Goal: Transaction & Acquisition: Download file/media

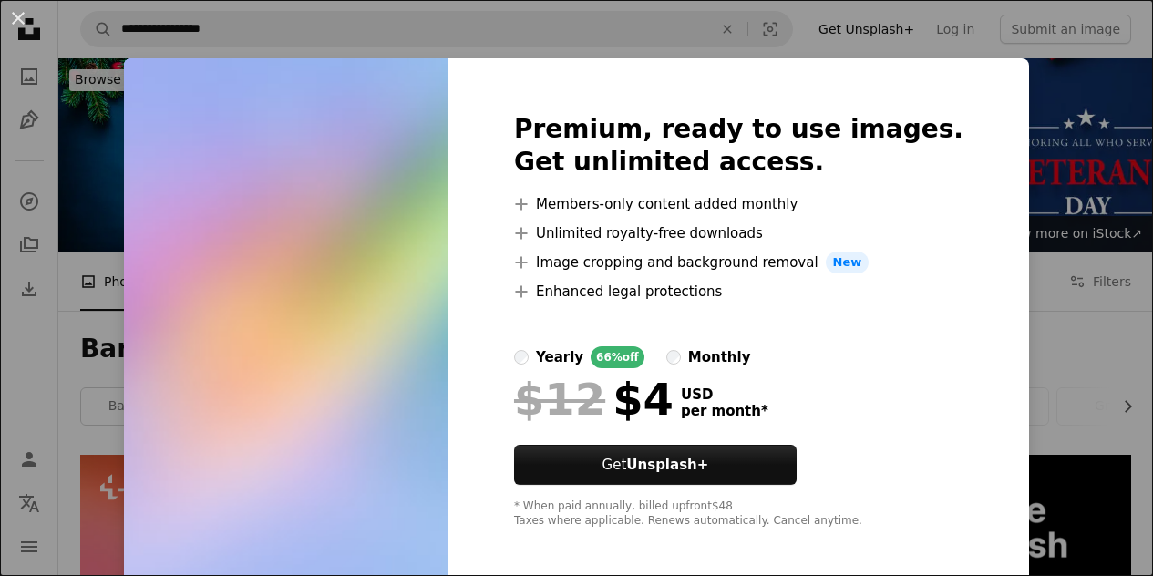
scroll to position [4434, 0]
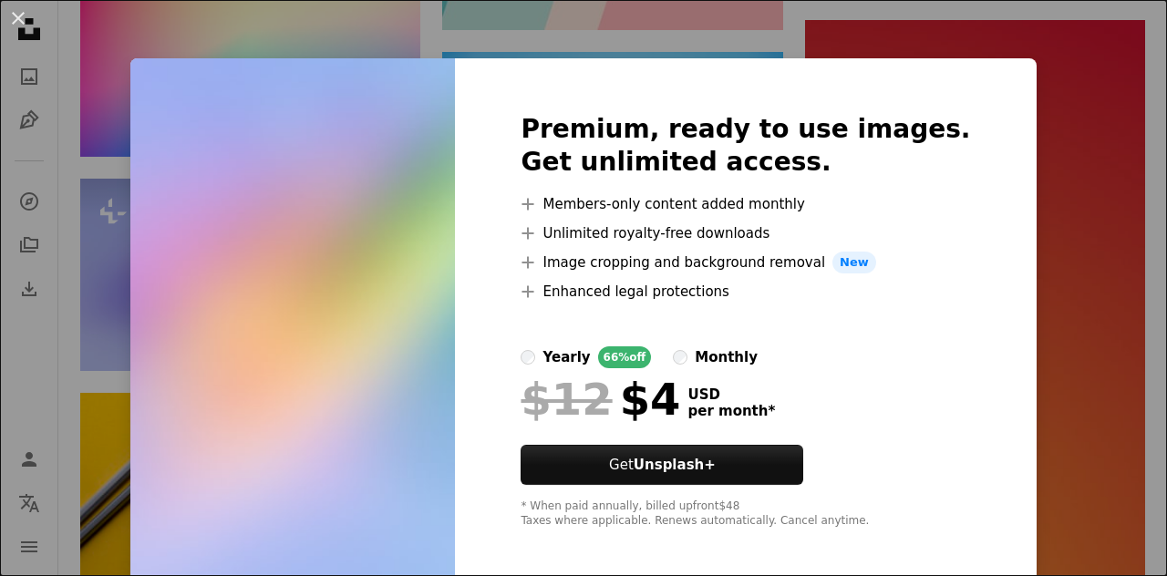
click at [1067, 201] on div "An X shape Premium, ready to use images. Get unlimited access. A plus sign Memb…" at bounding box center [583, 288] width 1167 height 576
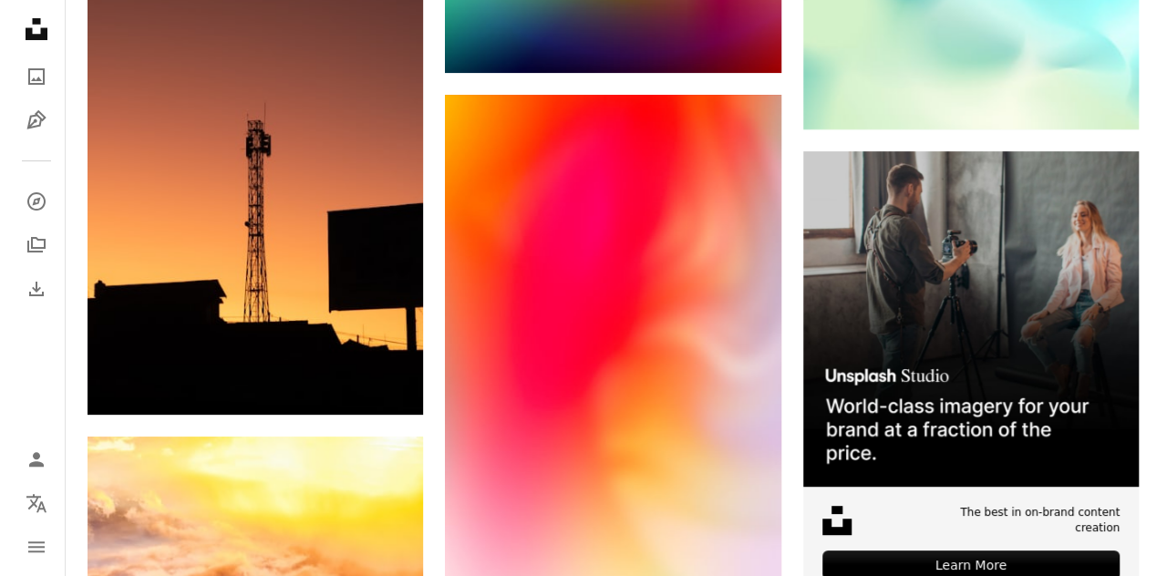
scroll to position [7078, 0]
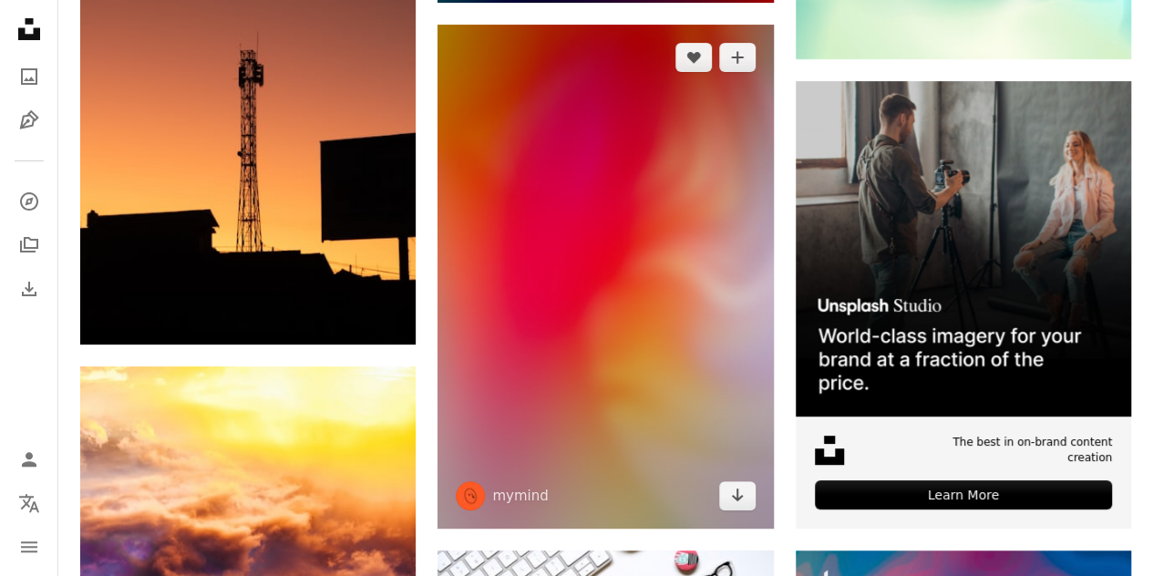
click at [658, 306] on img at bounding box center [606, 276] width 336 height 503
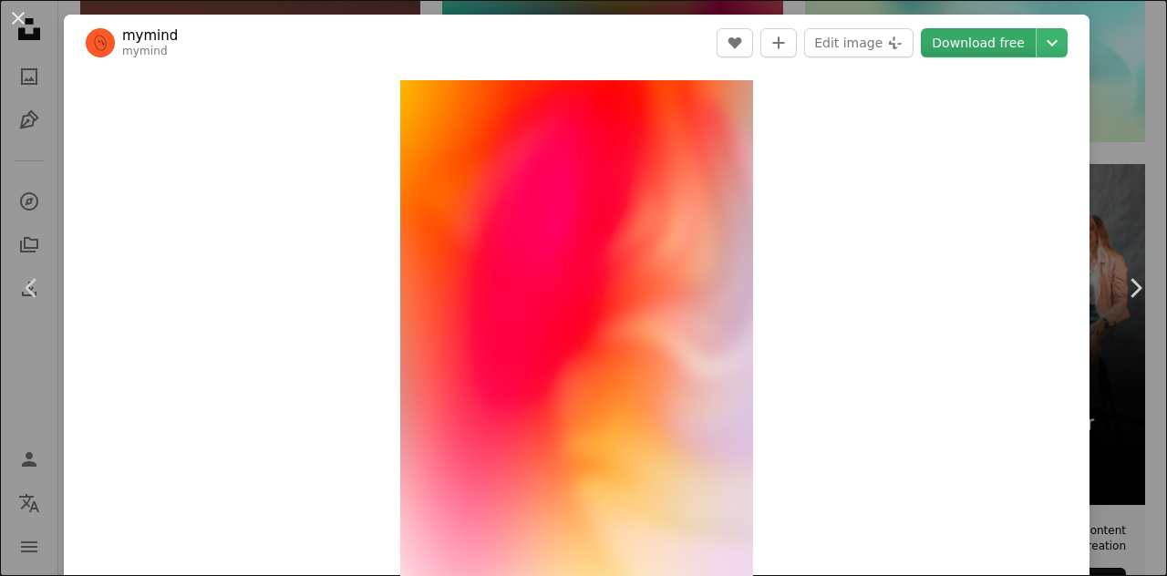
click at [959, 47] on link "Download free" at bounding box center [978, 42] width 115 height 29
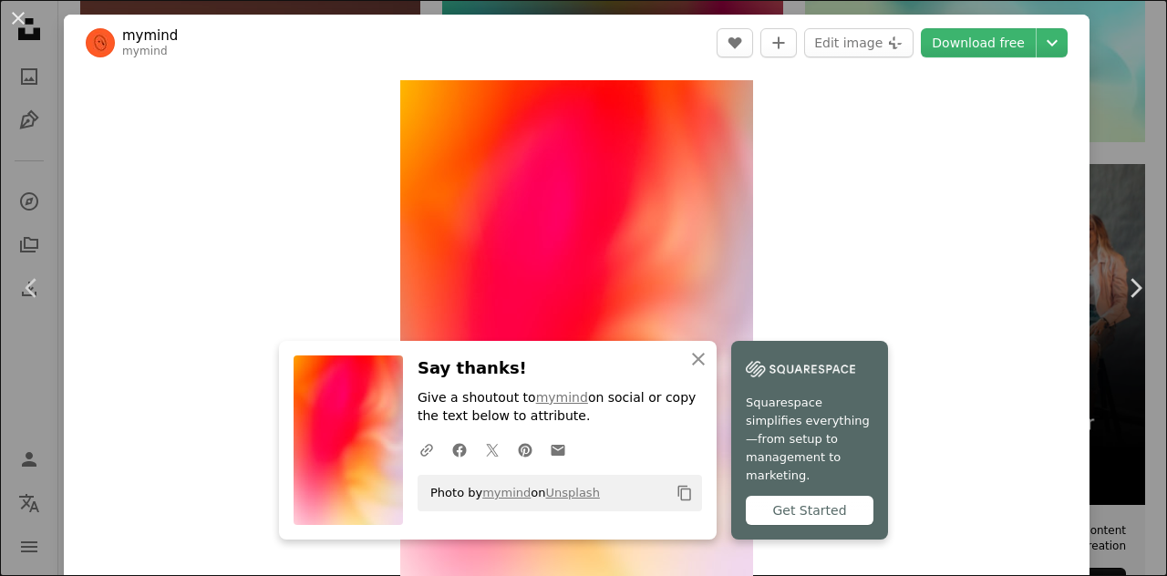
click at [1109, 32] on div "An X shape Chevron left Chevron right An X shape Close Say thanks! Give a shout…" at bounding box center [583, 288] width 1167 height 576
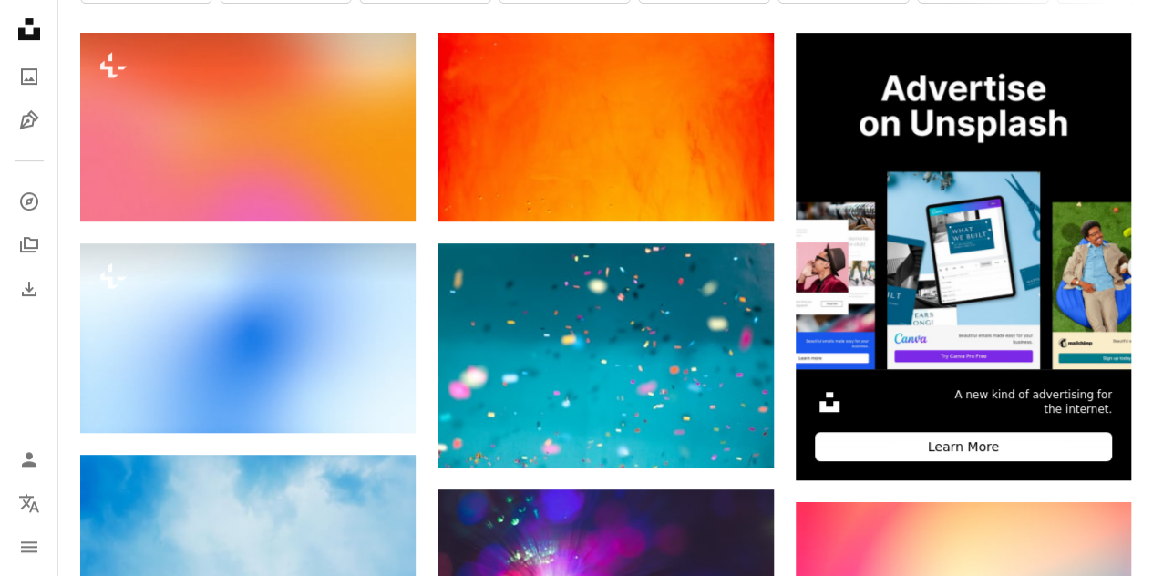
scroll to position [331, 0]
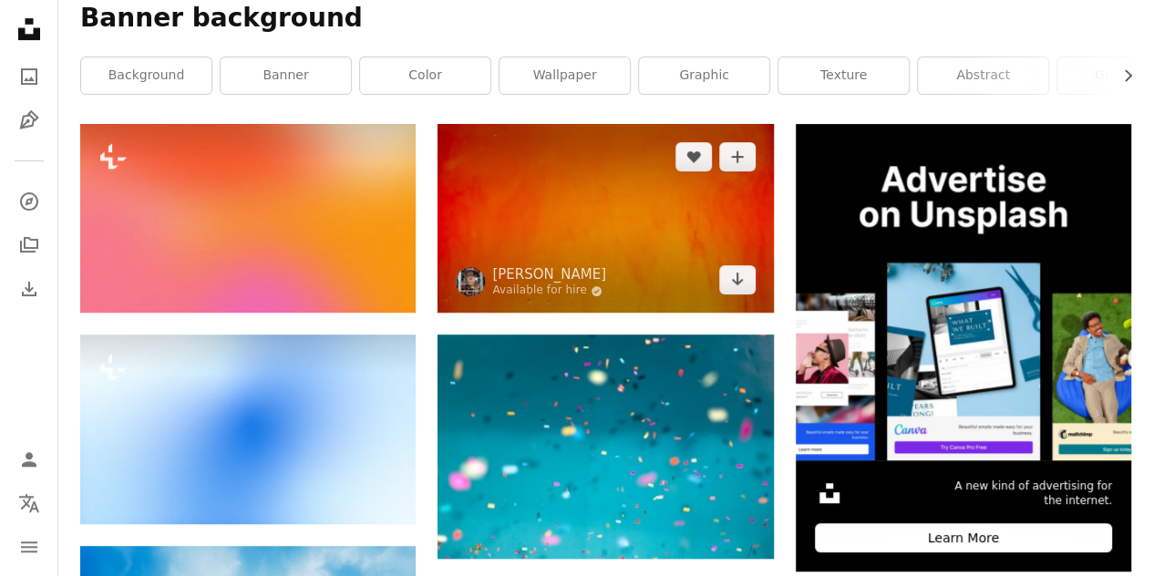
click at [689, 229] on img at bounding box center [606, 218] width 336 height 189
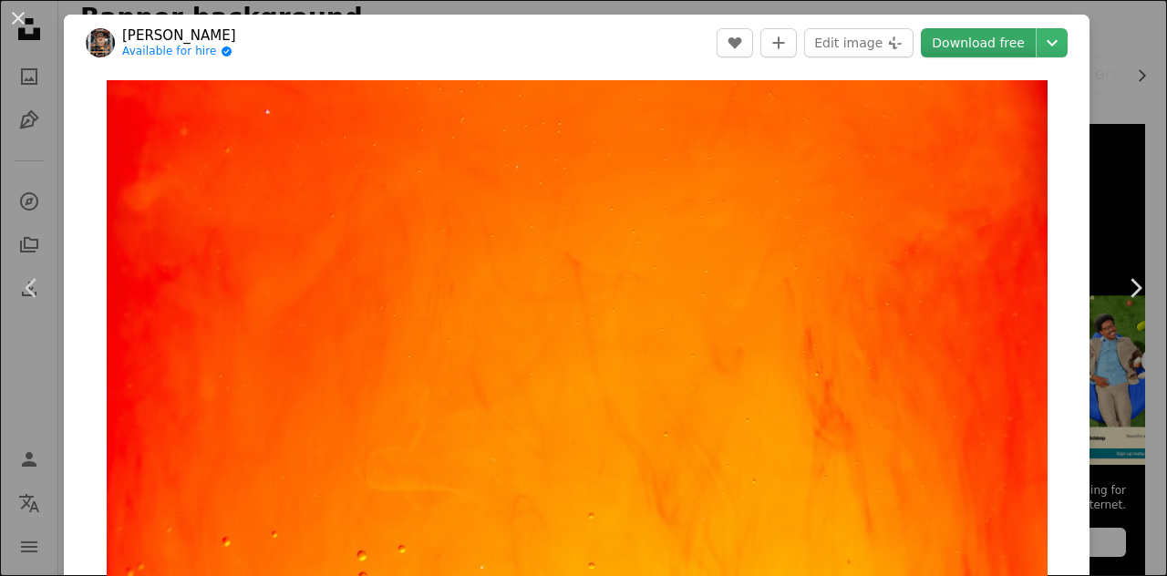
click at [936, 37] on link "Download free" at bounding box center [978, 42] width 115 height 29
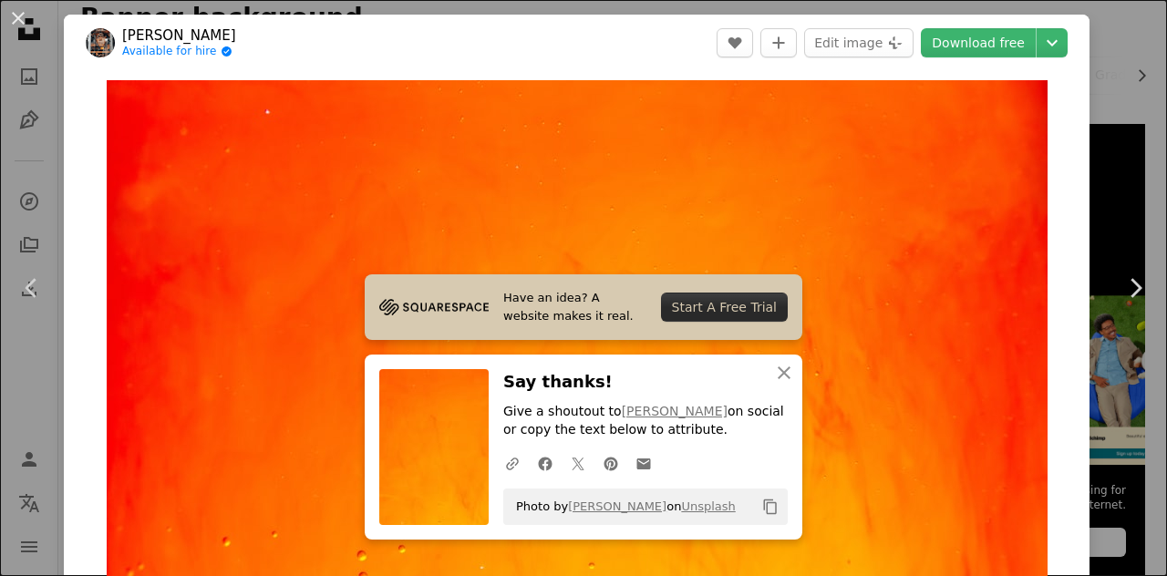
click at [1116, 41] on div "An X shape Chevron left Chevron right Have an idea? A website makes it real. St…" at bounding box center [583, 288] width 1167 height 576
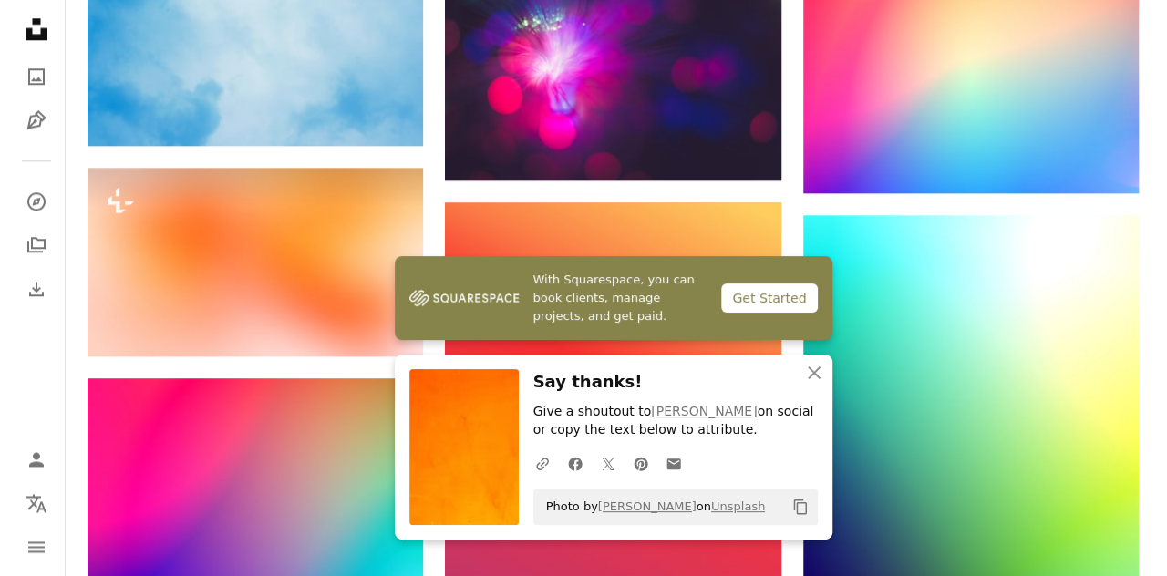
scroll to position [787, 0]
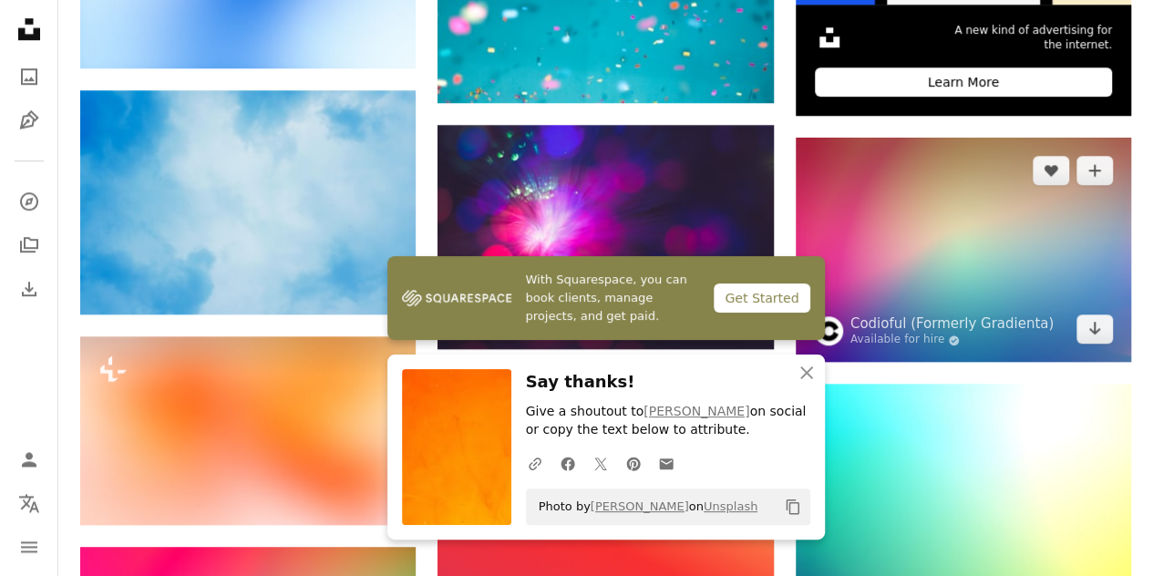
click at [939, 171] on img at bounding box center [964, 250] width 336 height 224
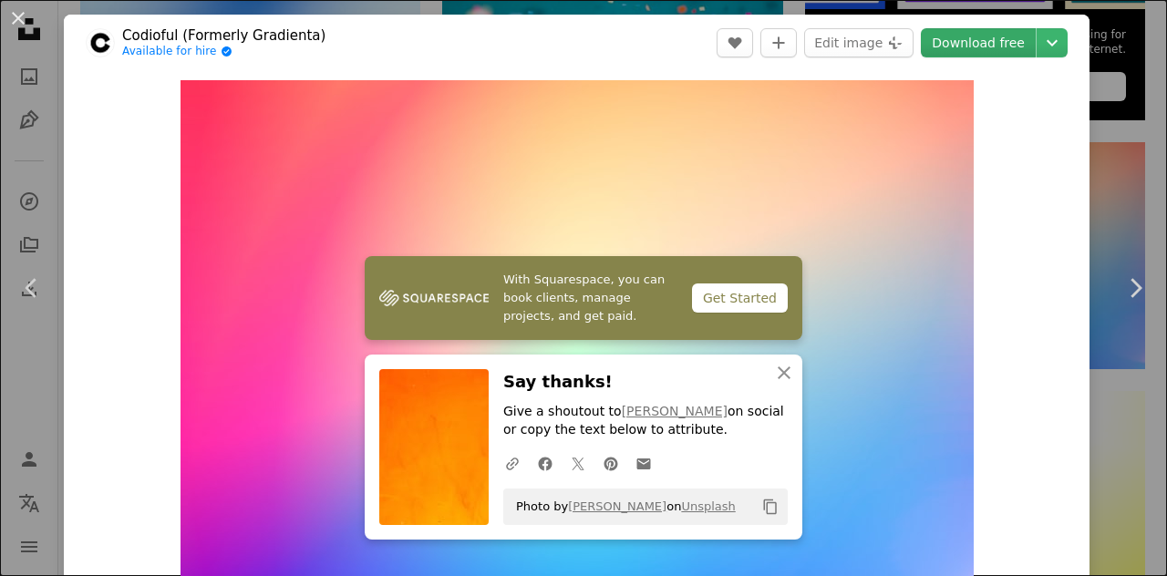
click at [966, 47] on link "Download free" at bounding box center [978, 42] width 115 height 29
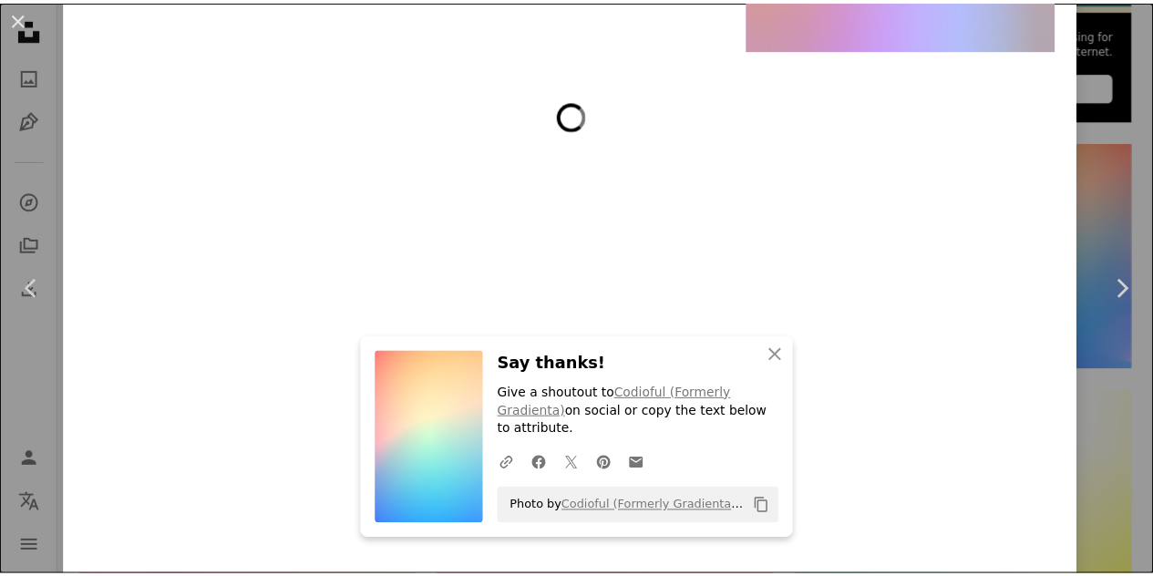
scroll to position [3009, 0]
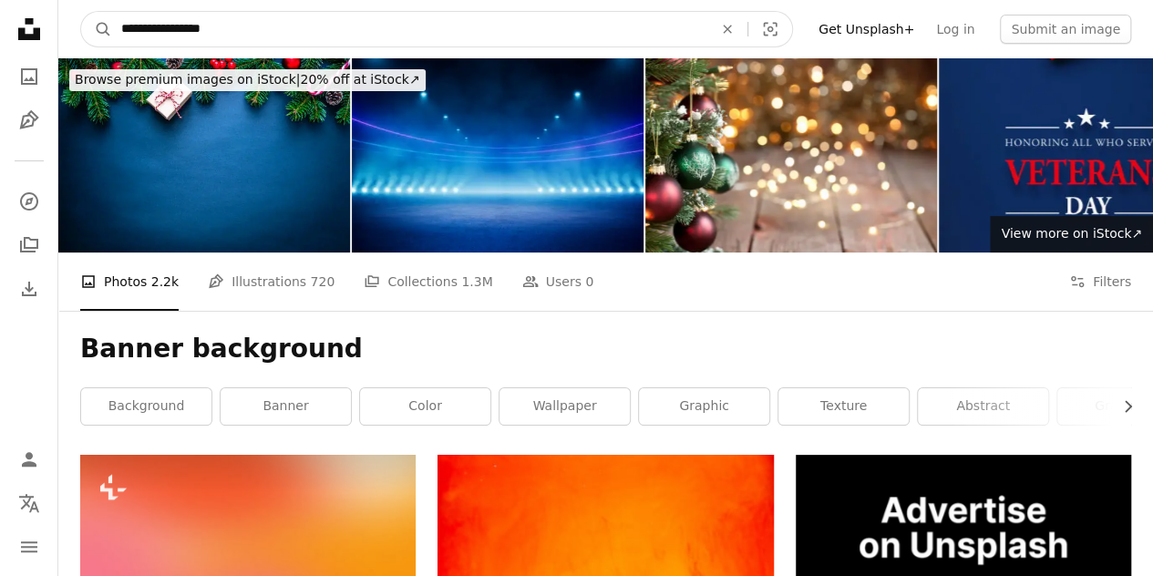
click at [241, 26] on input "**********" at bounding box center [409, 29] width 595 height 35
type input "**********"
click at [81, 12] on button "A magnifying glass" at bounding box center [96, 29] width 31 height 35
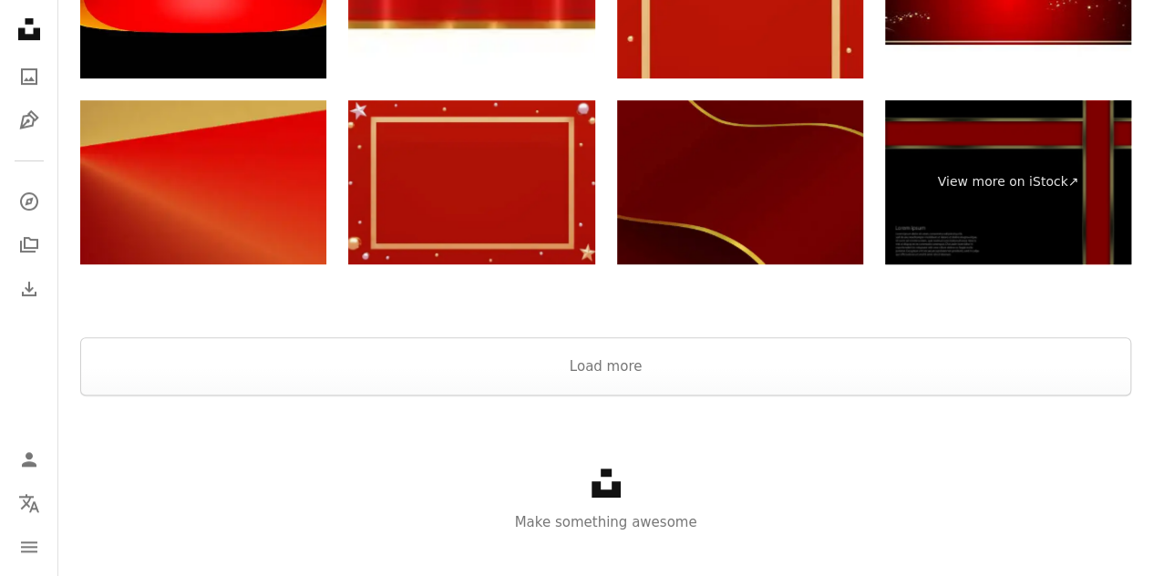
scroll to position [3917, 0]
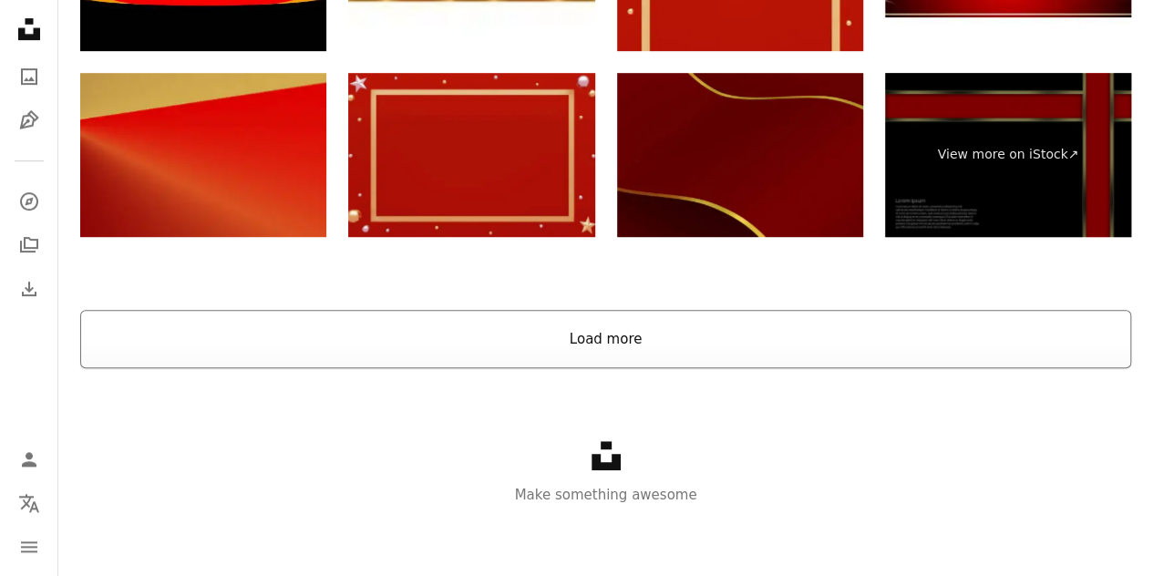
click at [642, 353] on button "Load more" at bounding box center [605, 339] width 1051 height 58
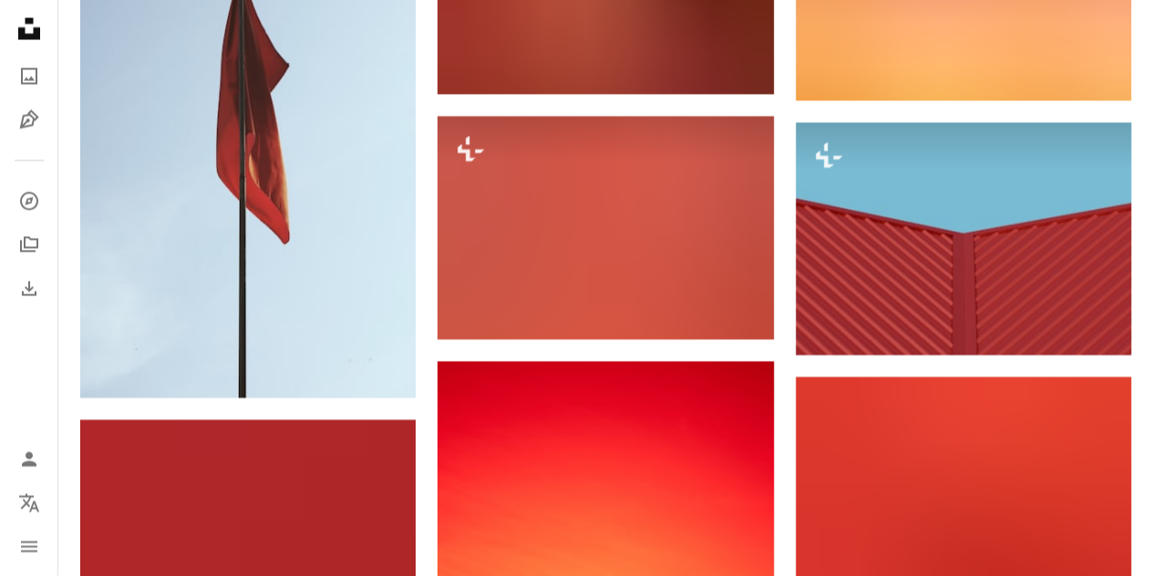
scroll to position [5285, 0]
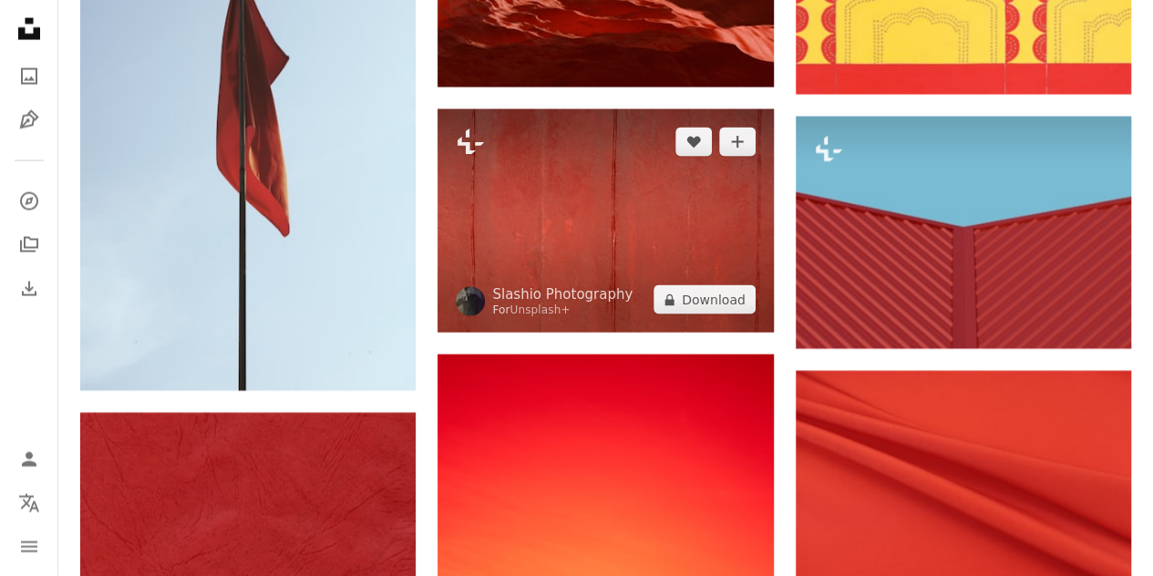
click at [634, 249] on img at bounding box center [606, 221] width 336 height 224
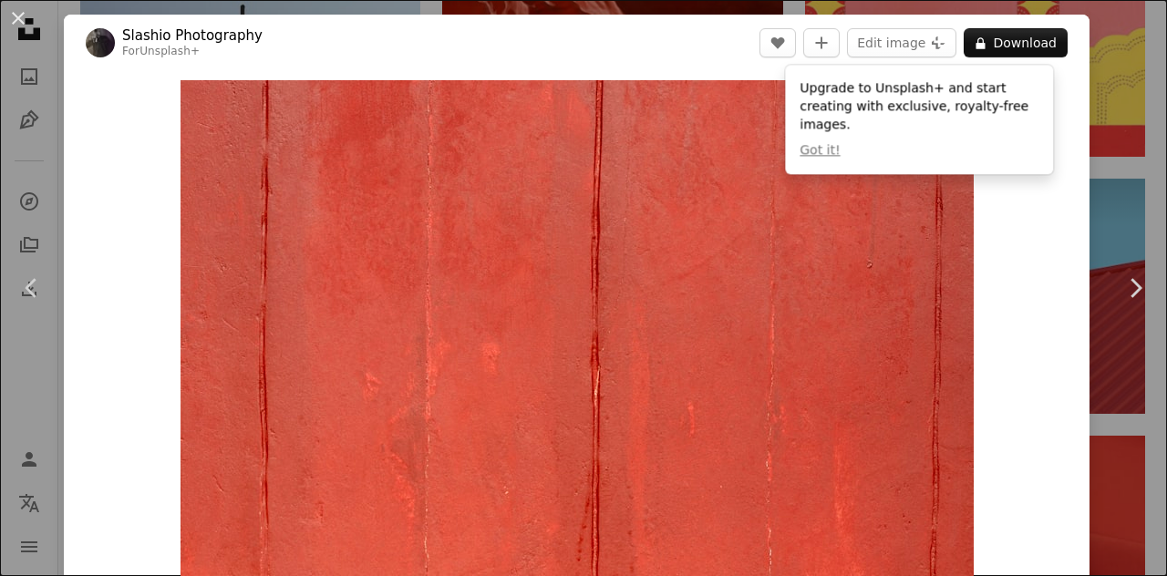
click at [19, 14] on button "An X shape" at bounding box center [18, 18] width 22 height 22
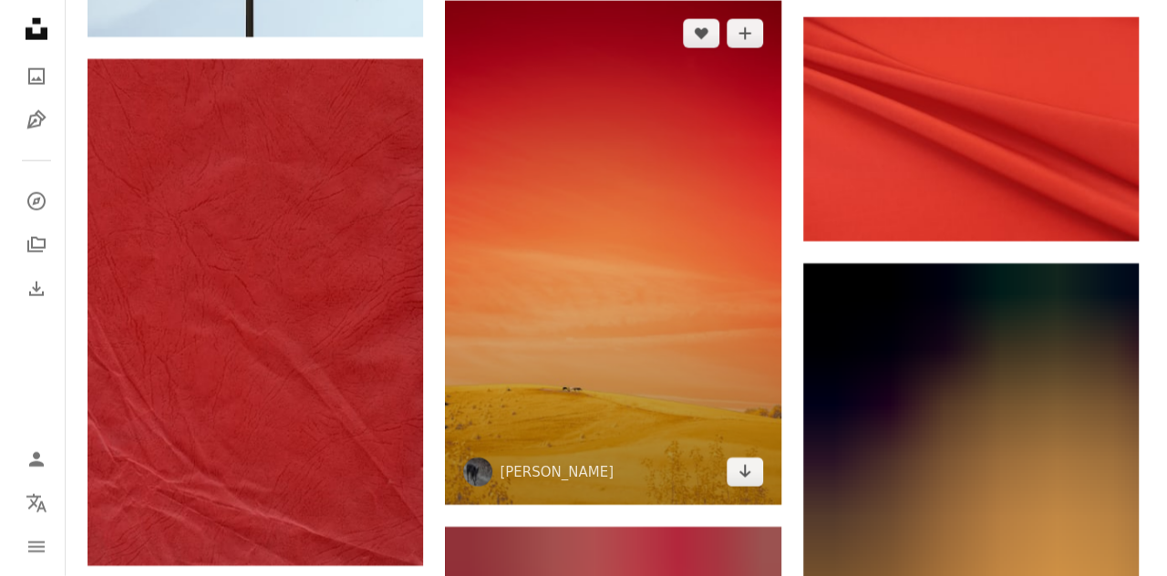
scroll to position [5741, 0]
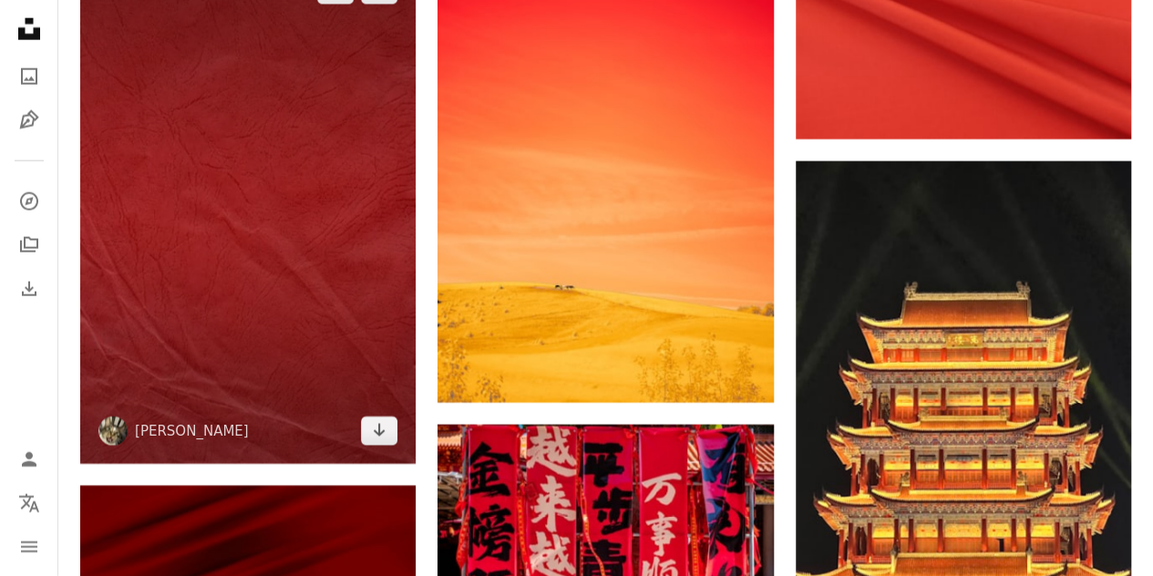
click at [285, 312] on img at bounding box center [248, 210] width 336 height 506
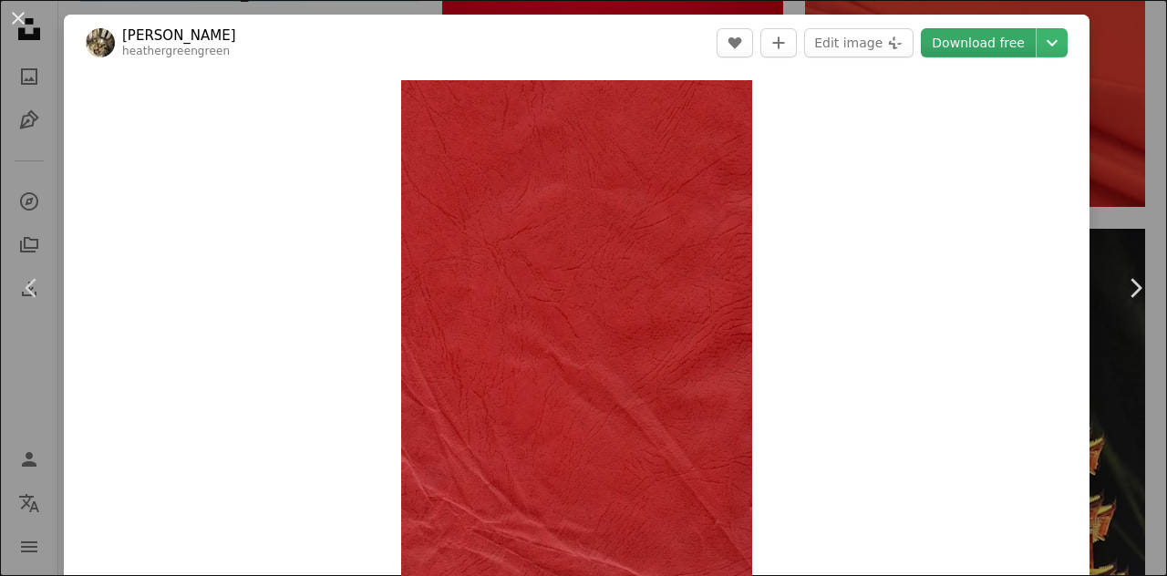
click at [966, 45] on link "Download free" at bounding box center [978, 42] width 115 height 29
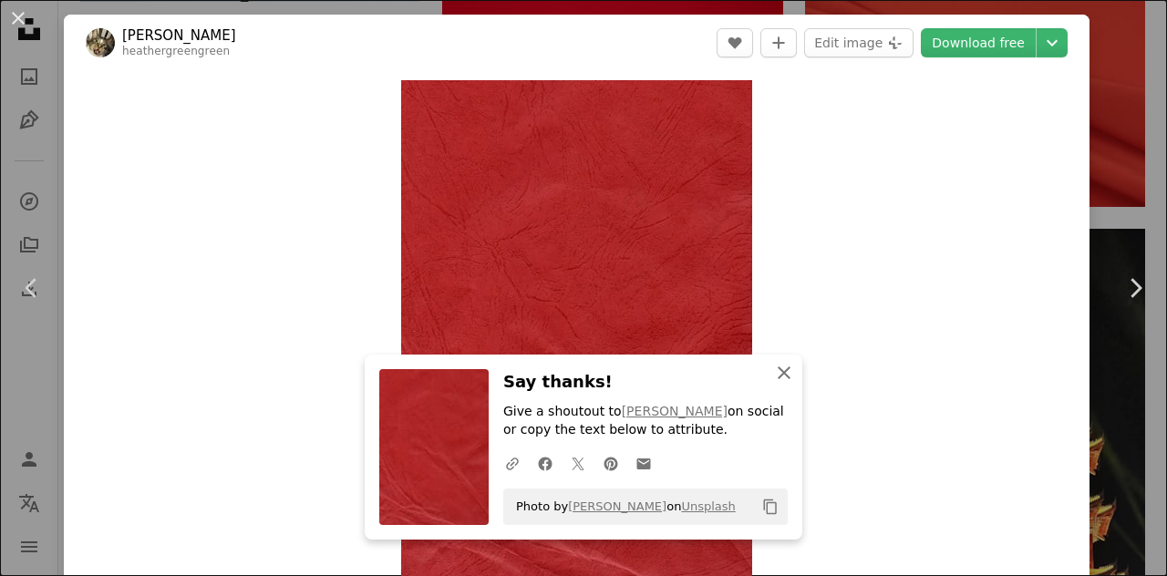
click at [778, 377] on icon "button" at bounding box center [784, 373] width 13 height 13
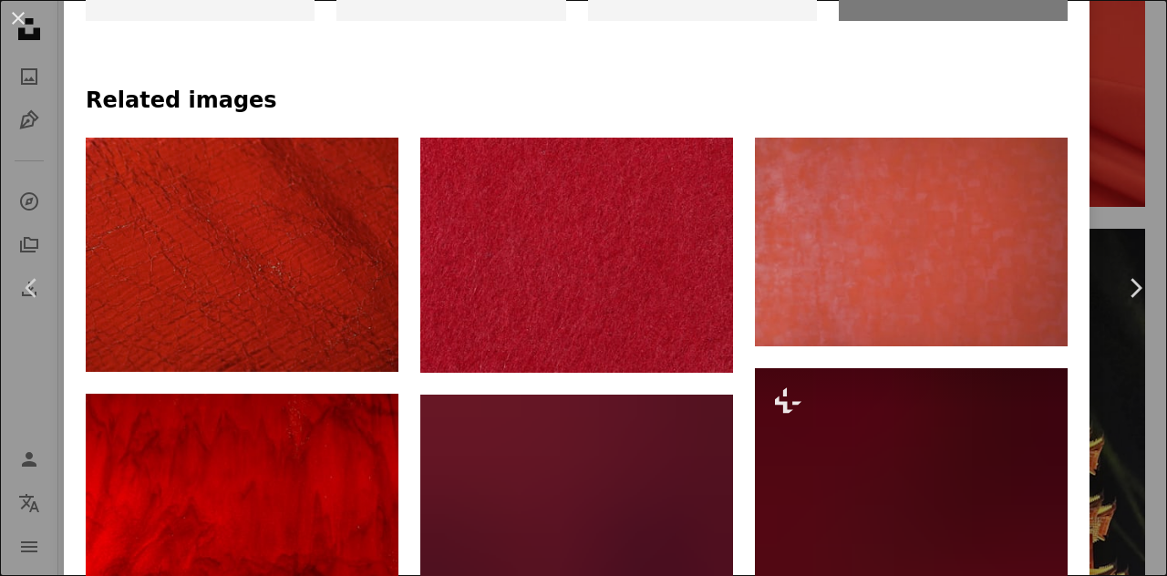
scroll to position [1094, 0]
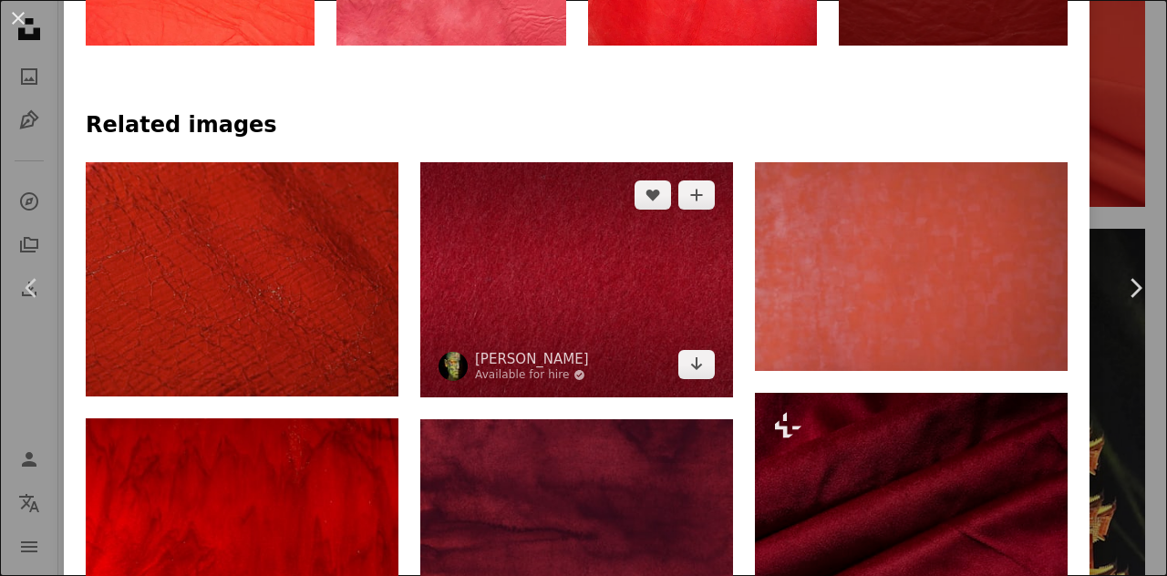
click at [582, 343] on img at bounding box center [576, 279] width 313 height 234
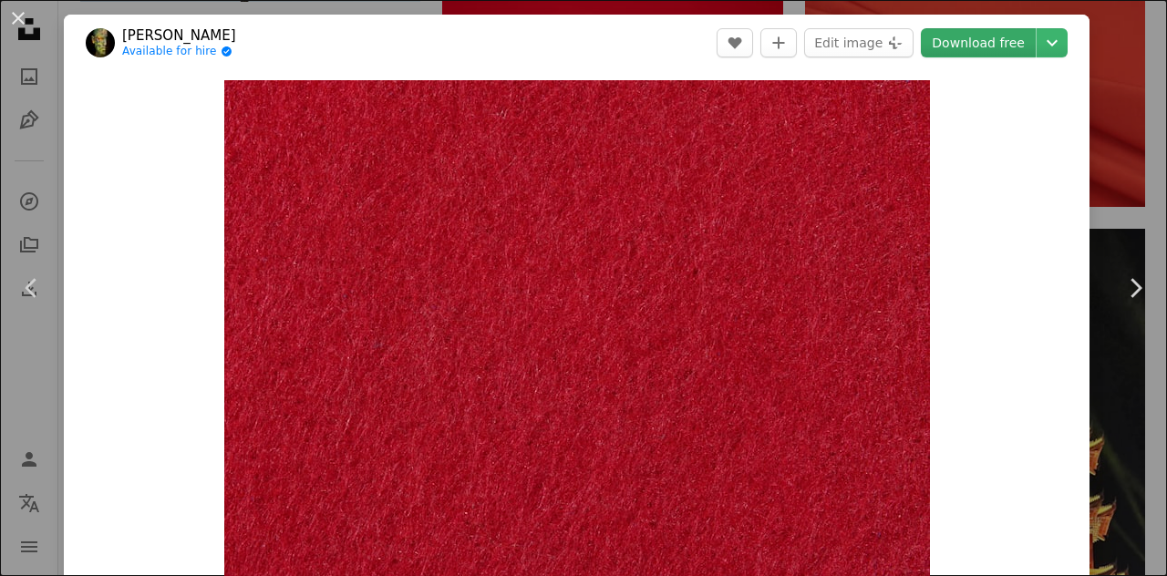
click at [975, 48] on link "Download free" at bounding box center [978, 42] width 115 height 29
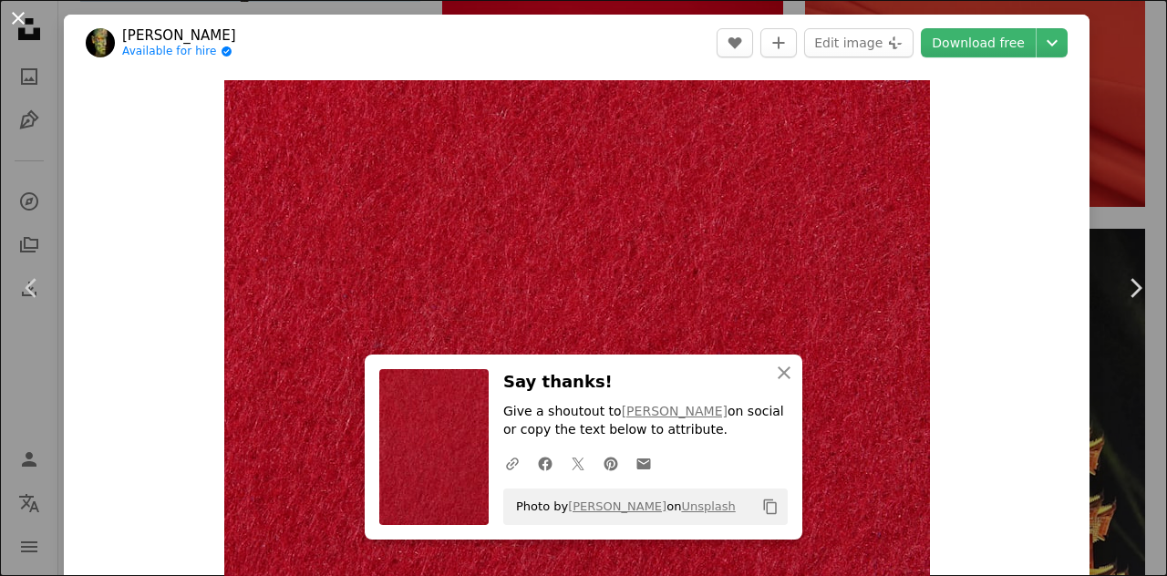
click at [24, 16] on button "An X shape" at bounding box center [18, 18] width 22 height 22
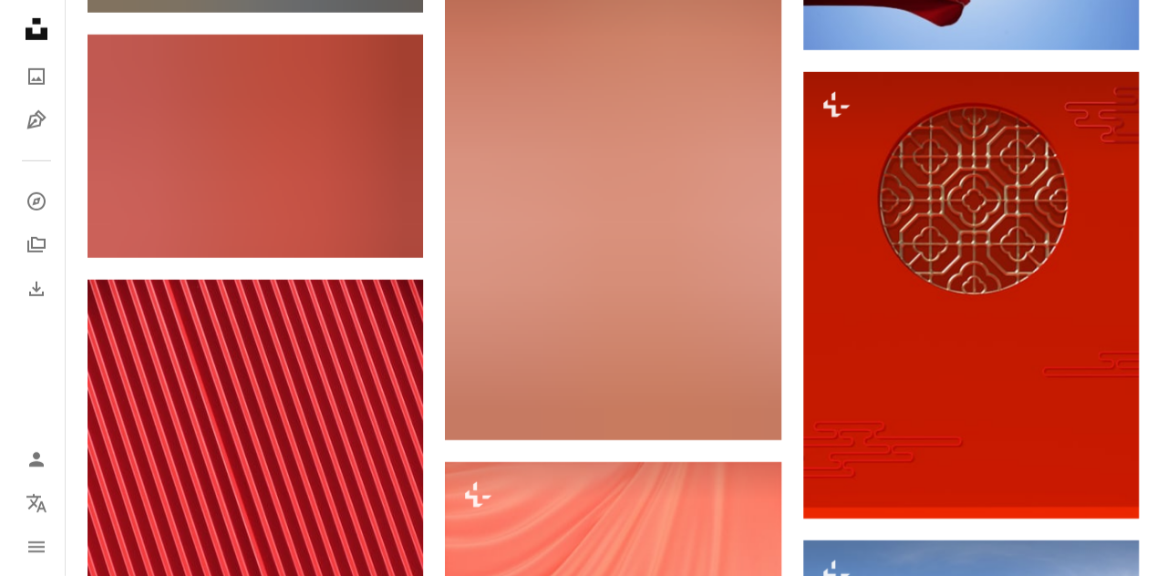
scroll to position [16591, 0]
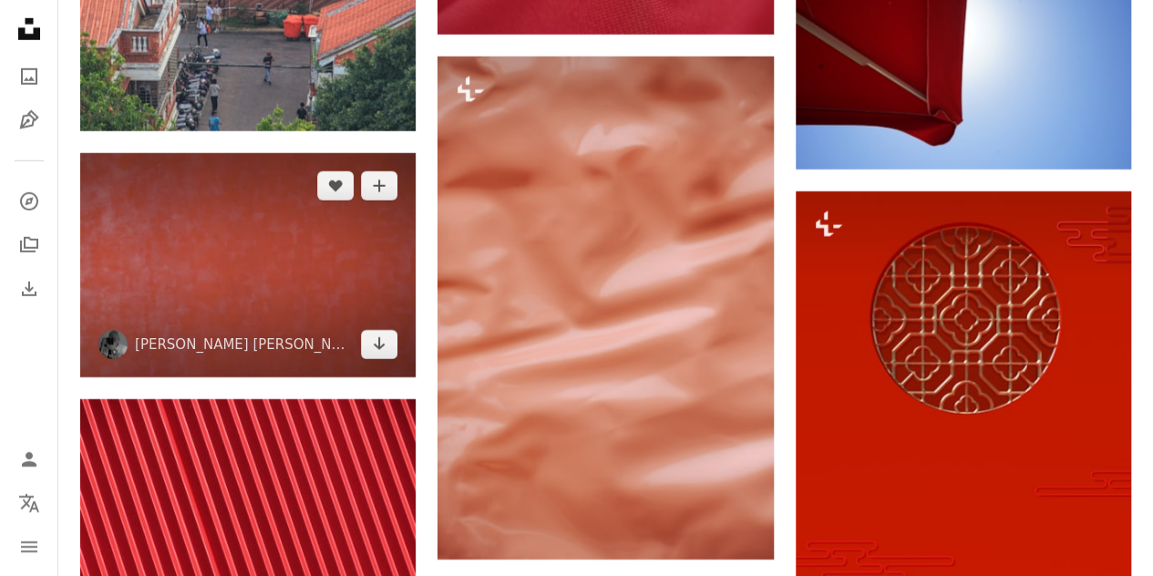
click at [270, 198] on img at bounding box center [248, 265] width 336 height 224
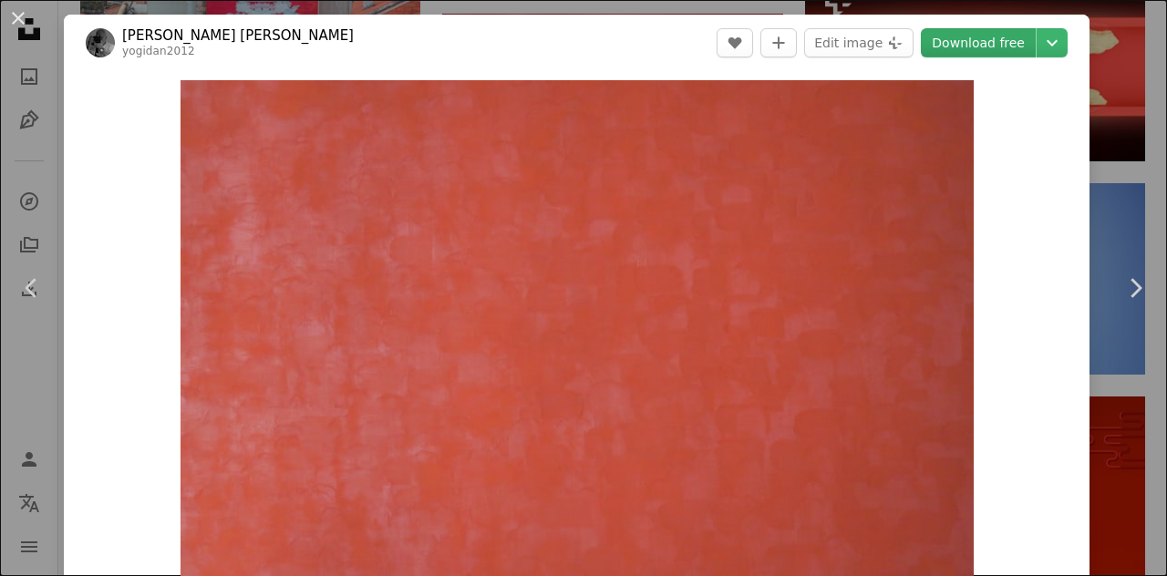
click at [936, 52] on link "Download free" at bounding box center [978, 42] width 115 height 29
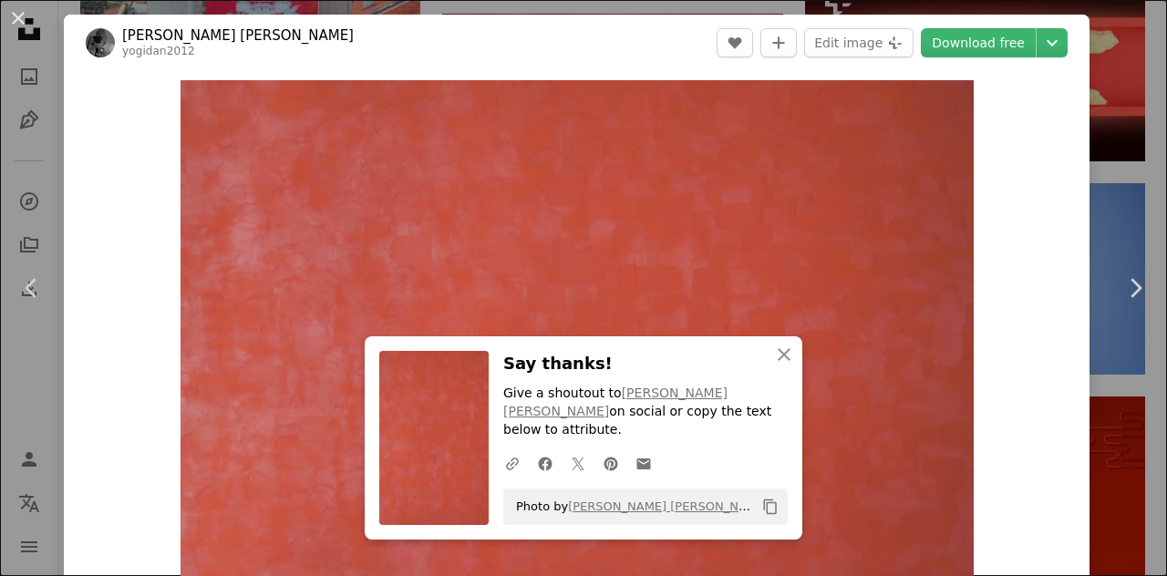
drag, startPoint x: 19, startPoint y: 18, endPoint x: 383, endPoint y: 167, distance: 393.0
click at [19, 18] on button "An X shape" at bounding box center [18, 18] width 22 height 22
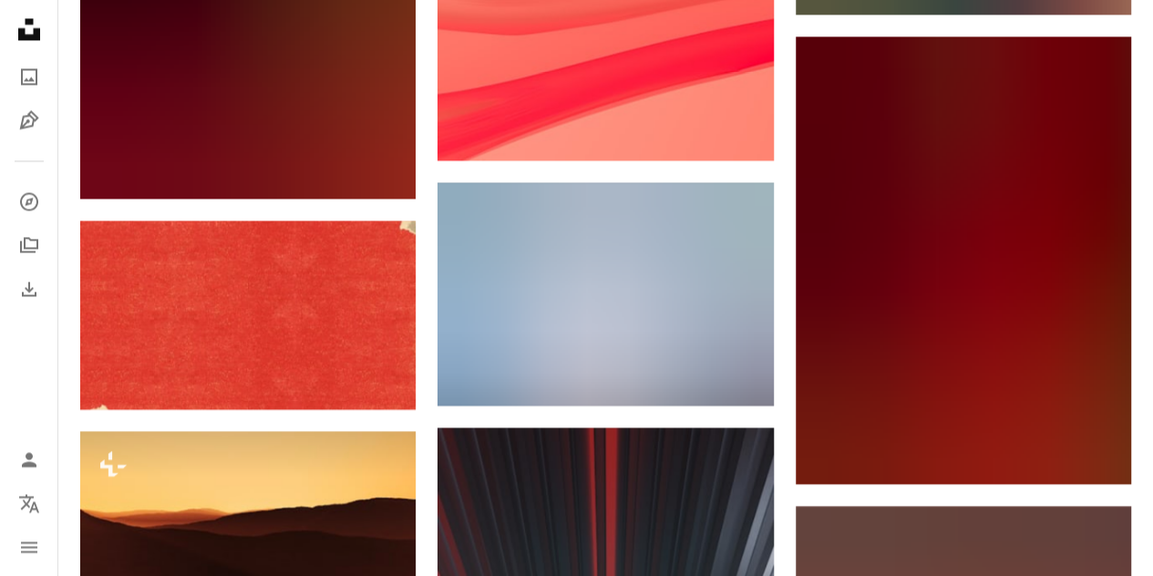
scroll to position [22062, 0]
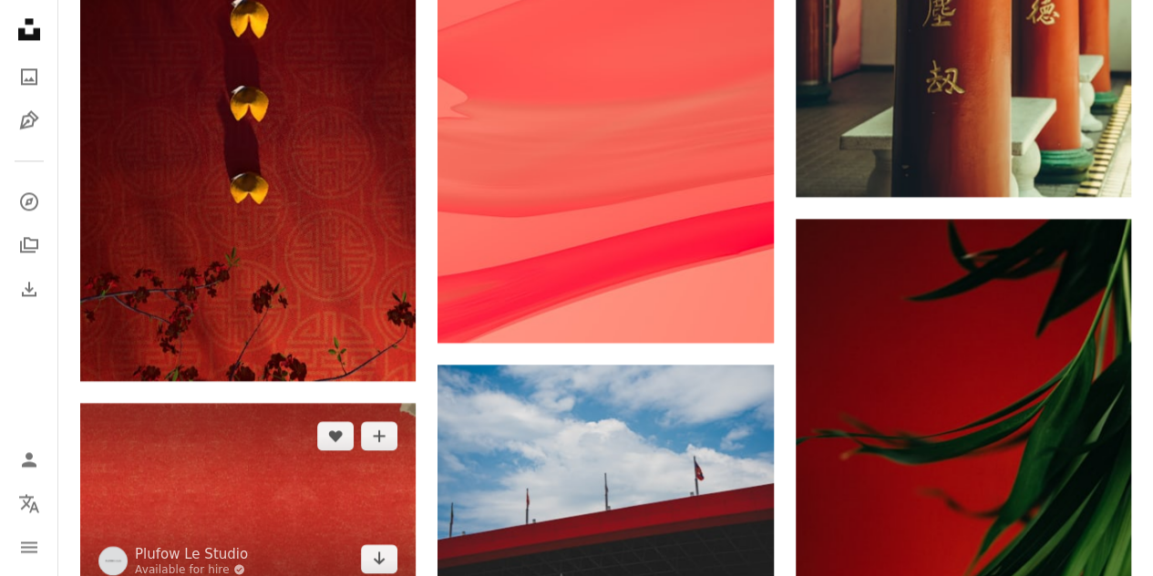
click at [318, 403] on img at bounding box center [248, 497] width 336 height 189
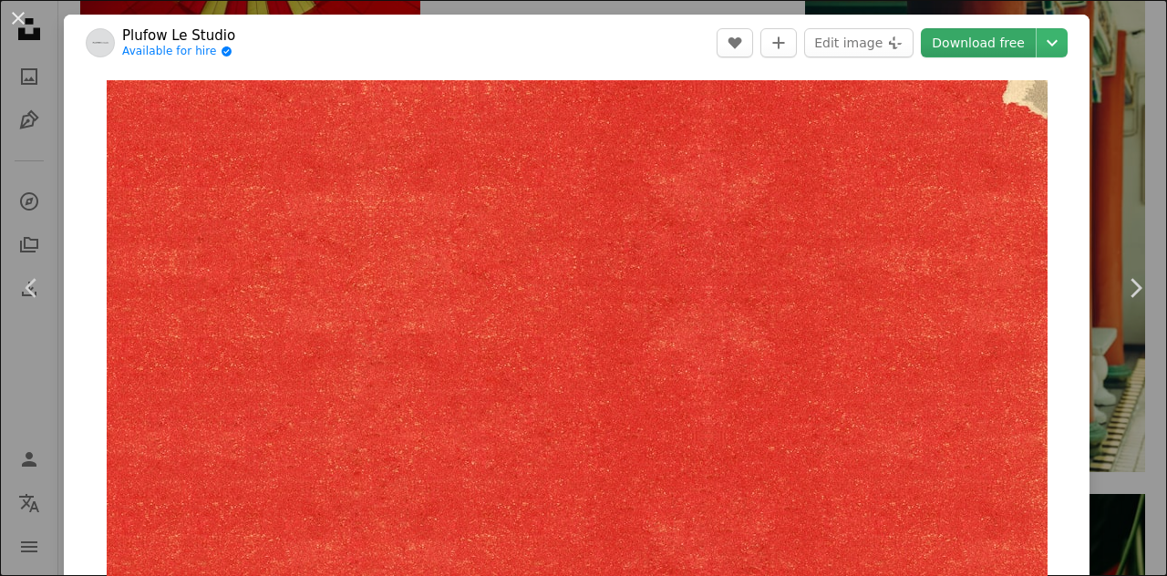
click at [973, 45] on link "Download free" at bounding box center [978, 42] width 115 height 29
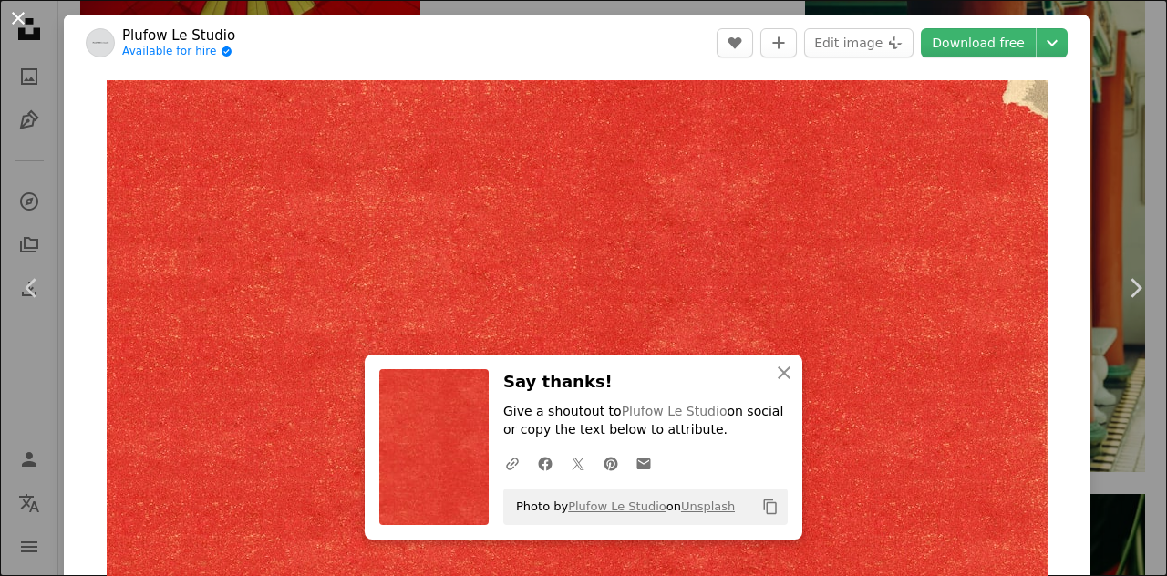
click at [25, 17] on button "An X shape" at bounding box center [18, 18] width 22 height 22
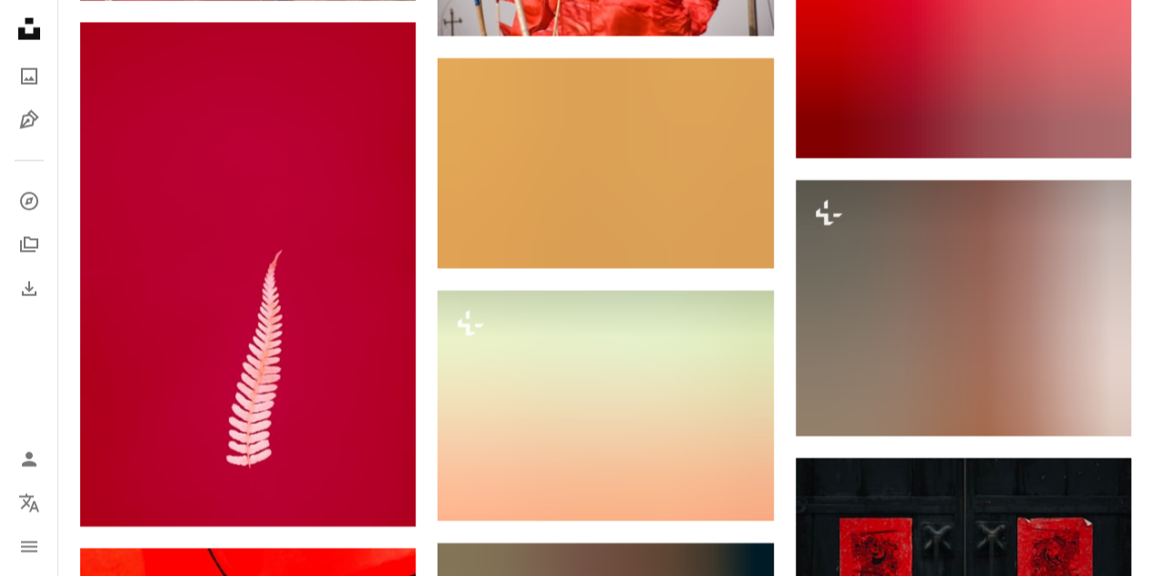
scroll to position [26256, 0]
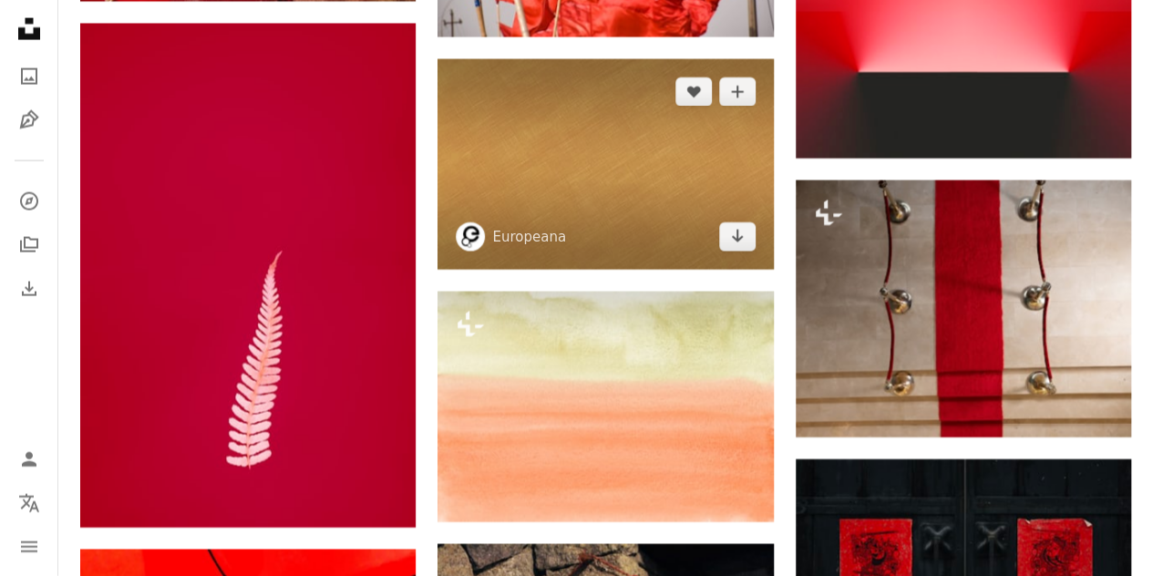
click at [703, 229] on img at bounding box center [606, 164] width 336 height 210
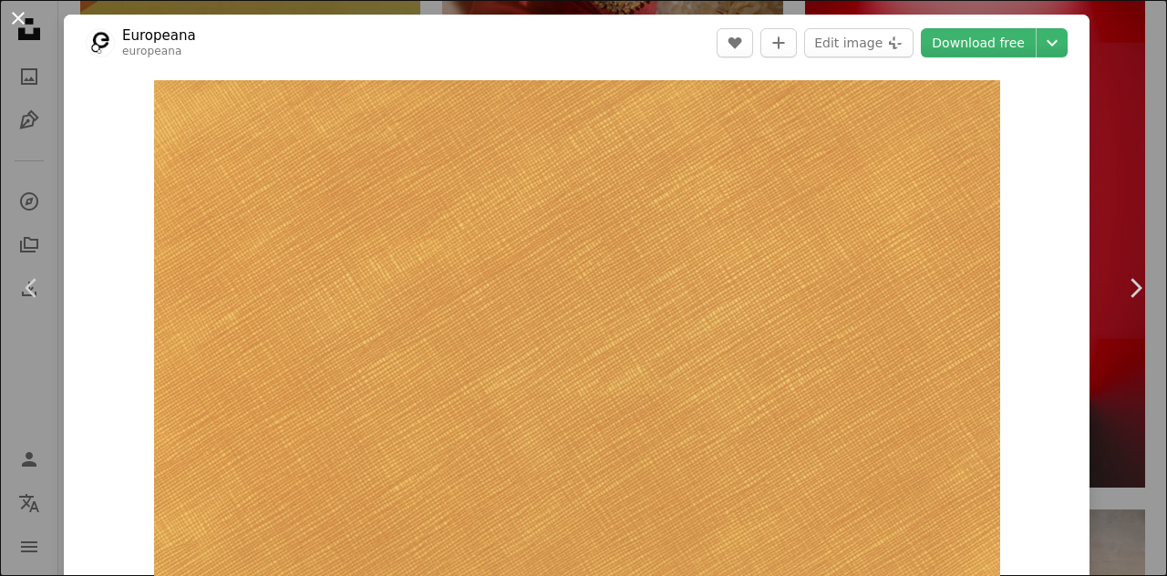
click at [7, 13] on button "An X shape" at bounding box center [18, 18] width 22 height 22
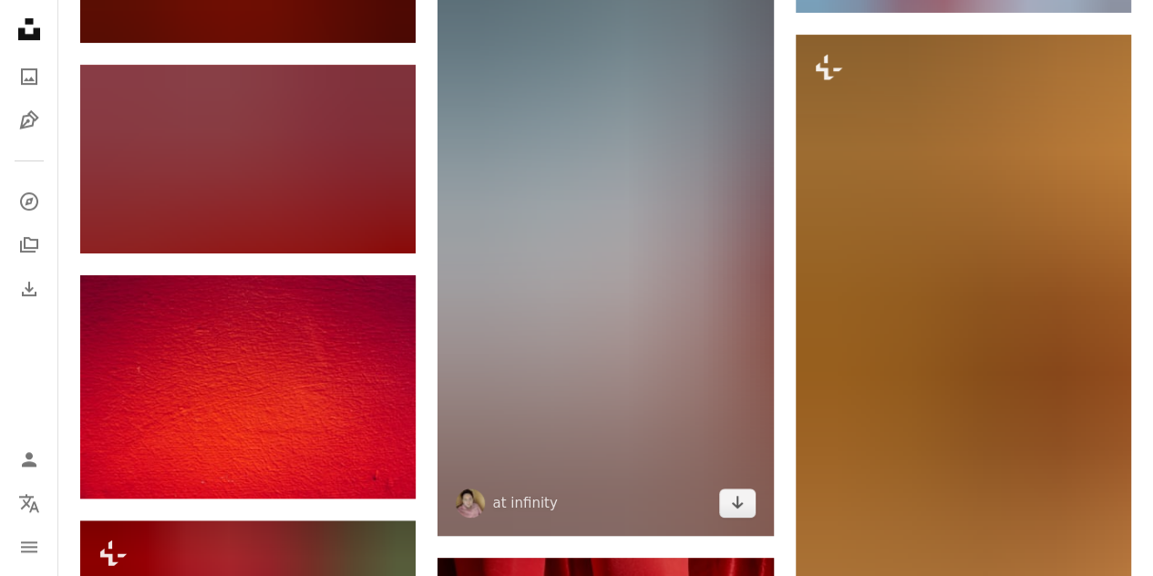
scroll to position [28171, 0]
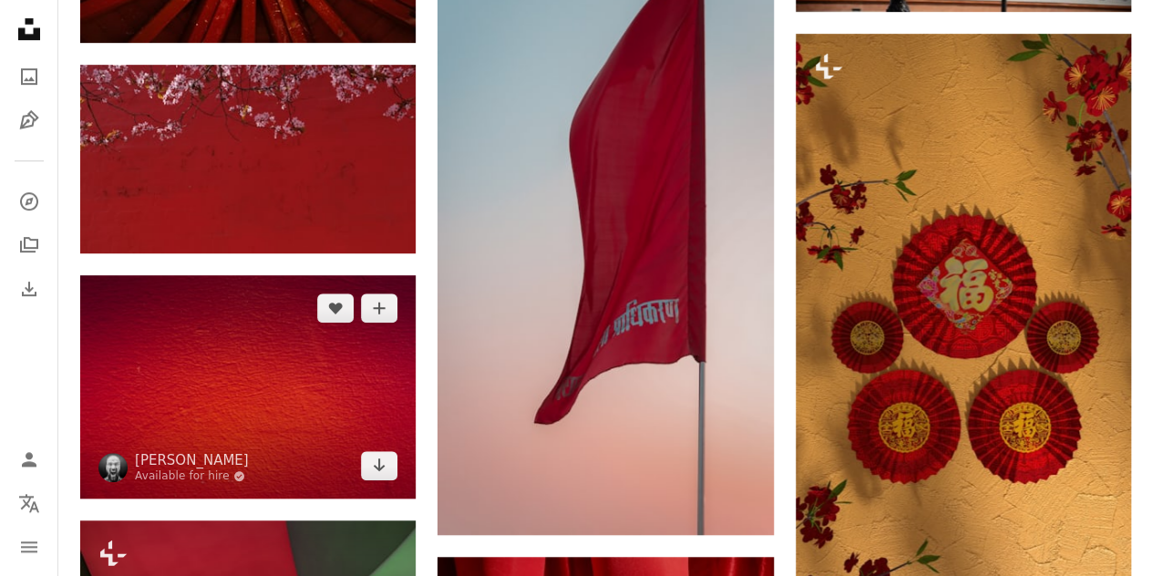
click at [262, 275] on img at bounding box center [248, 386] width 336 height 223
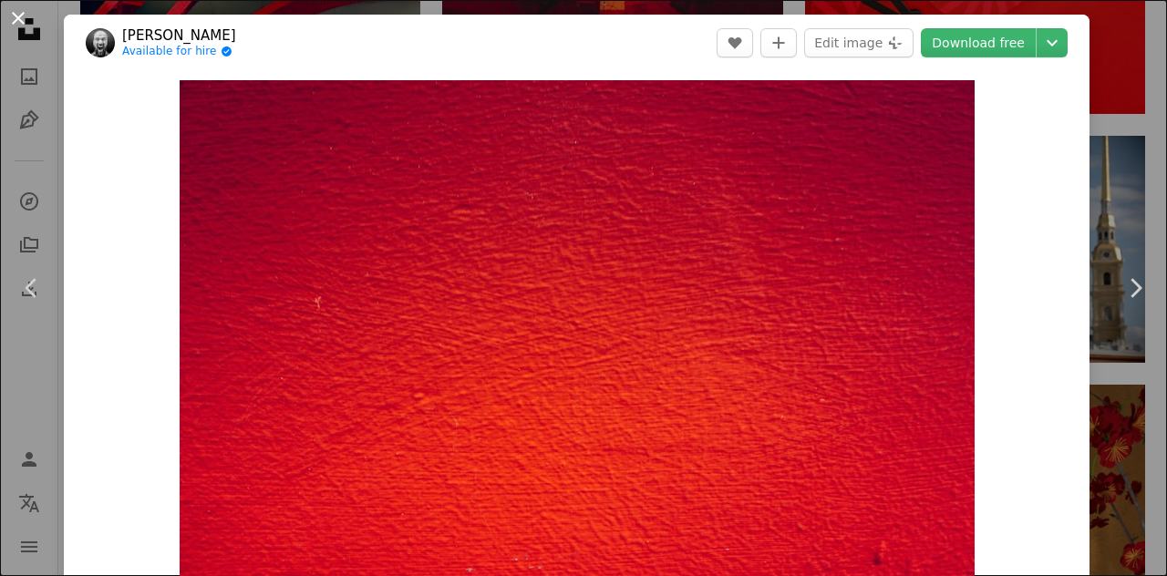
click at [22, 21] on button "An X shape" at bounding box center [18, 18] width 22 height 22
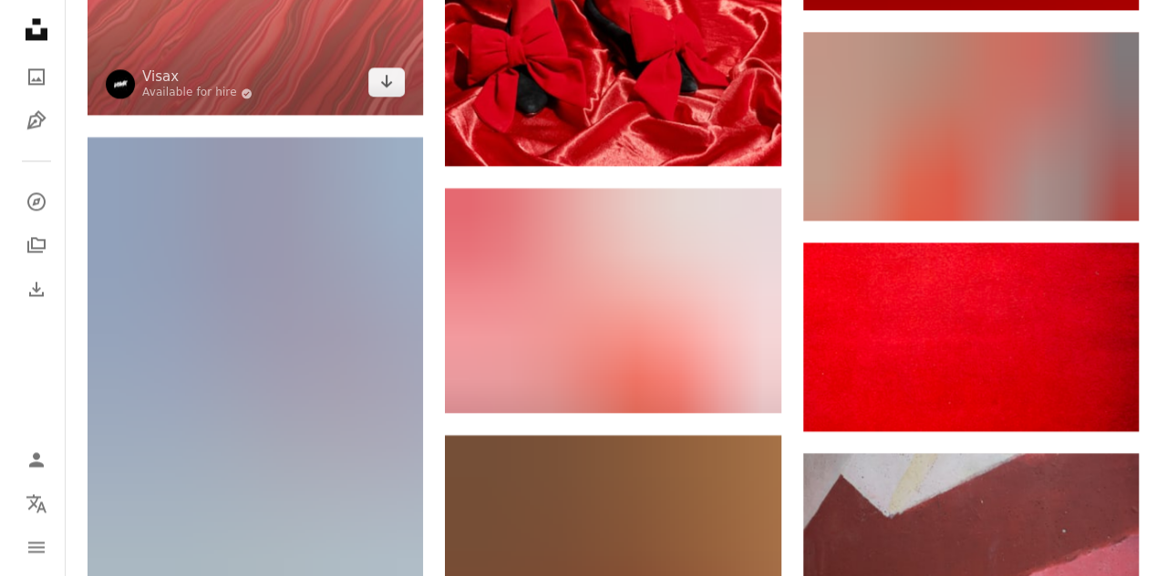
scroll to position [29083, 0]
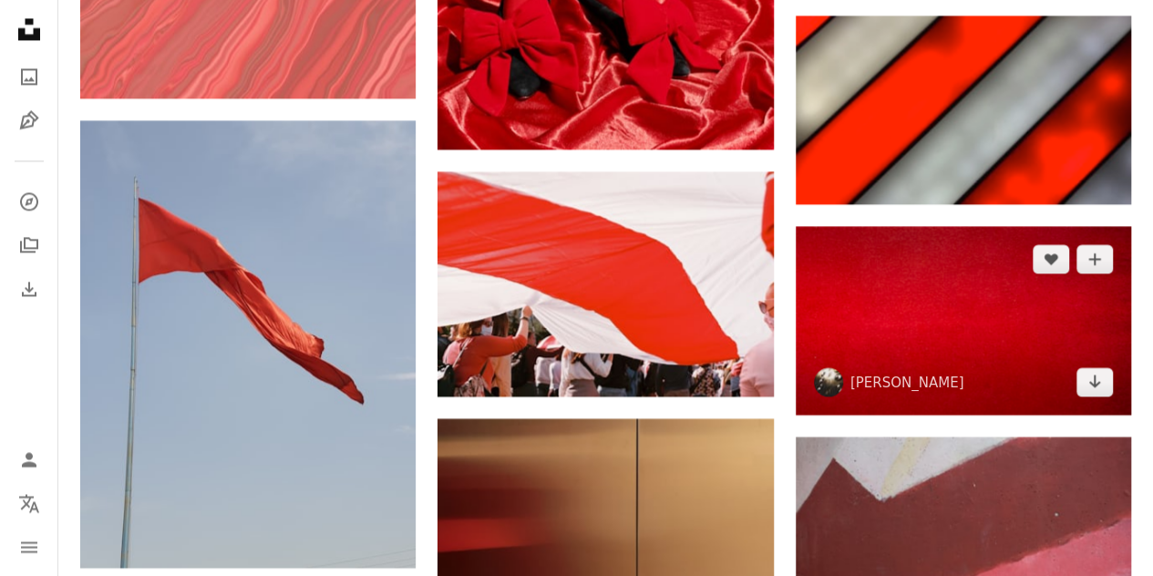
click at [884, 329] on img at bounding box center [964, 320] width 336 height 189
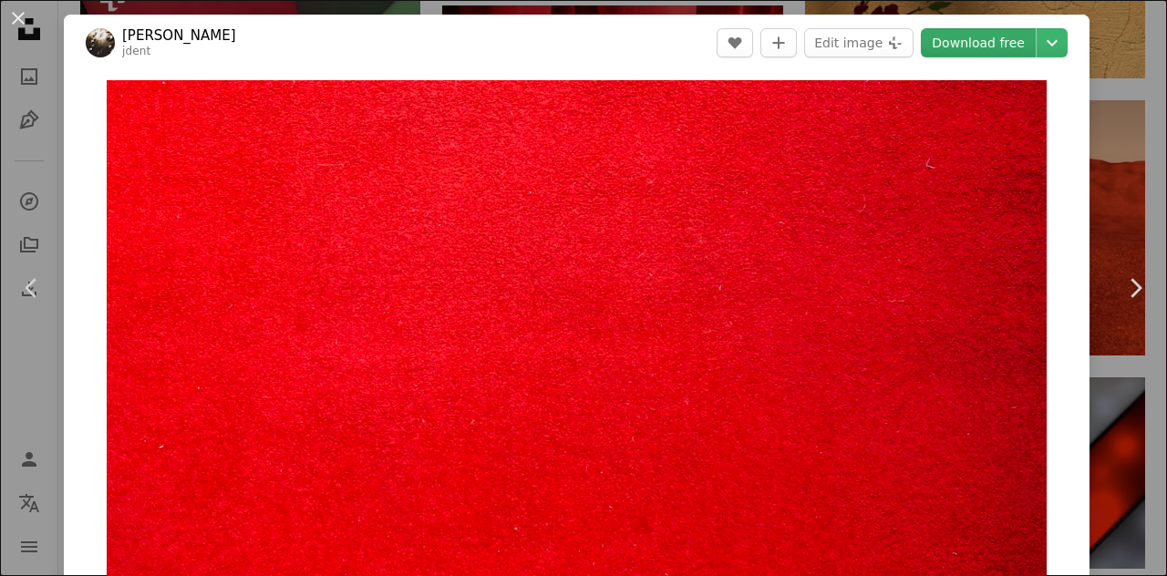
click at [970, 47] on link "Download free" at bounding box center [978, 42] width 115 height 29
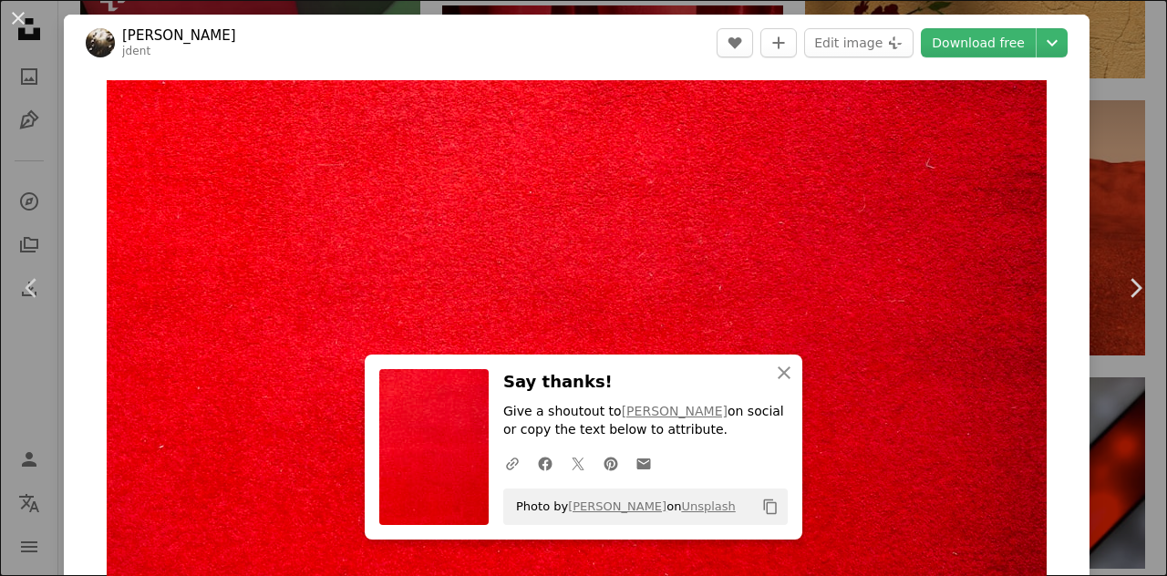
drag, startPoint x: 18, startPoint y: 25, endPoint x: 286, endPoint y: 130, distance: 288.2
click at [18, 24] on button "An X shape" at bounding box center [18, 18] width 22 height 22
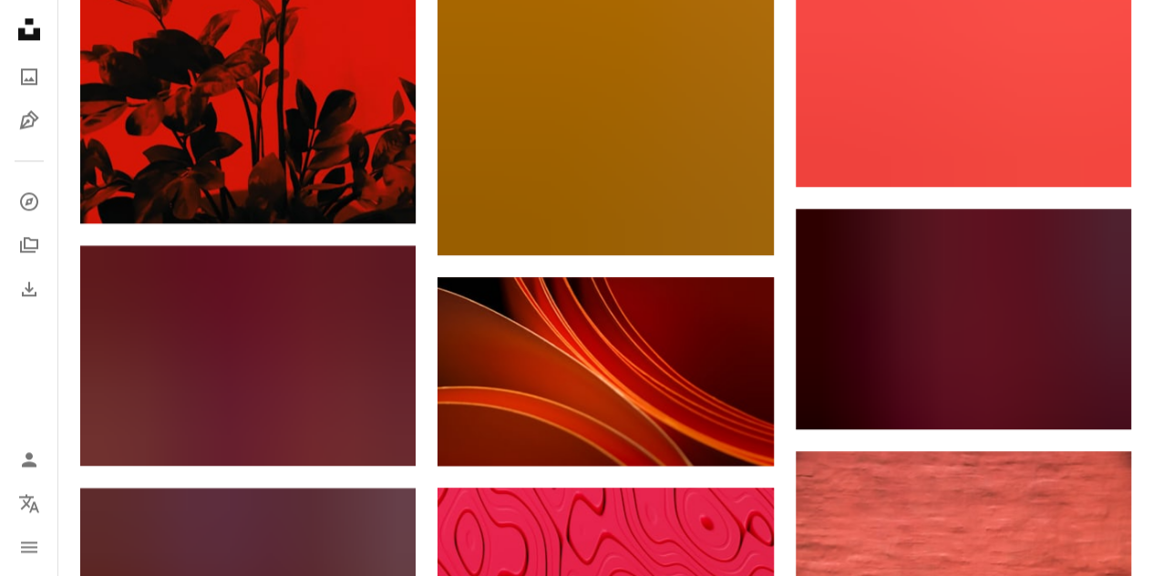
scroll to position [32274, 0]
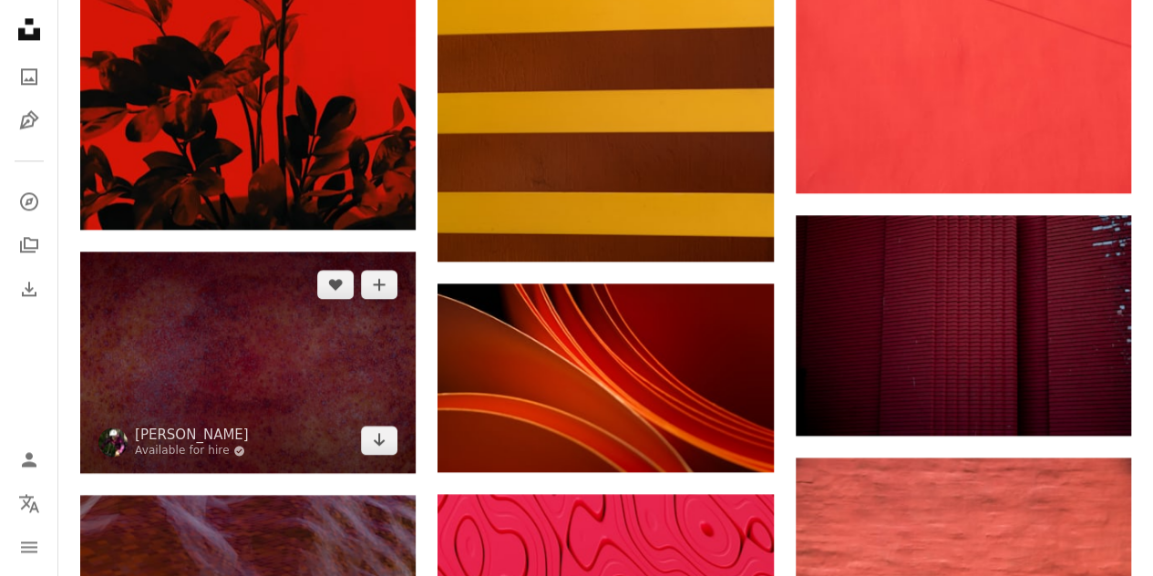
click at [293, 252] on img at bounding box center [248, 363] width 336 height 222
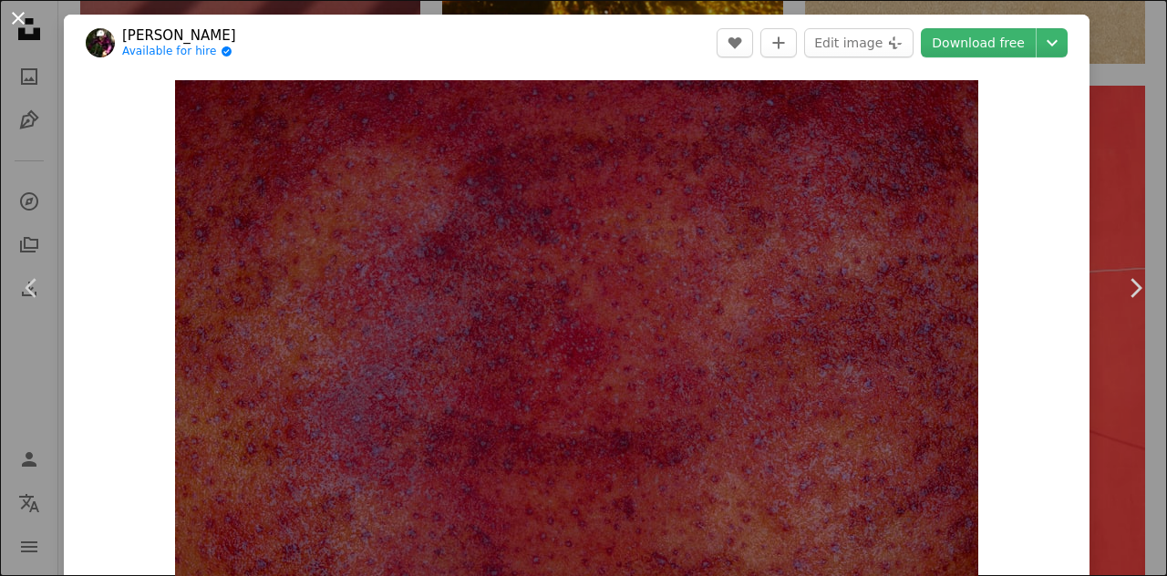
click at [19, 23] on button "An X shape" at bounding box center [18, 18] width 22 height 22
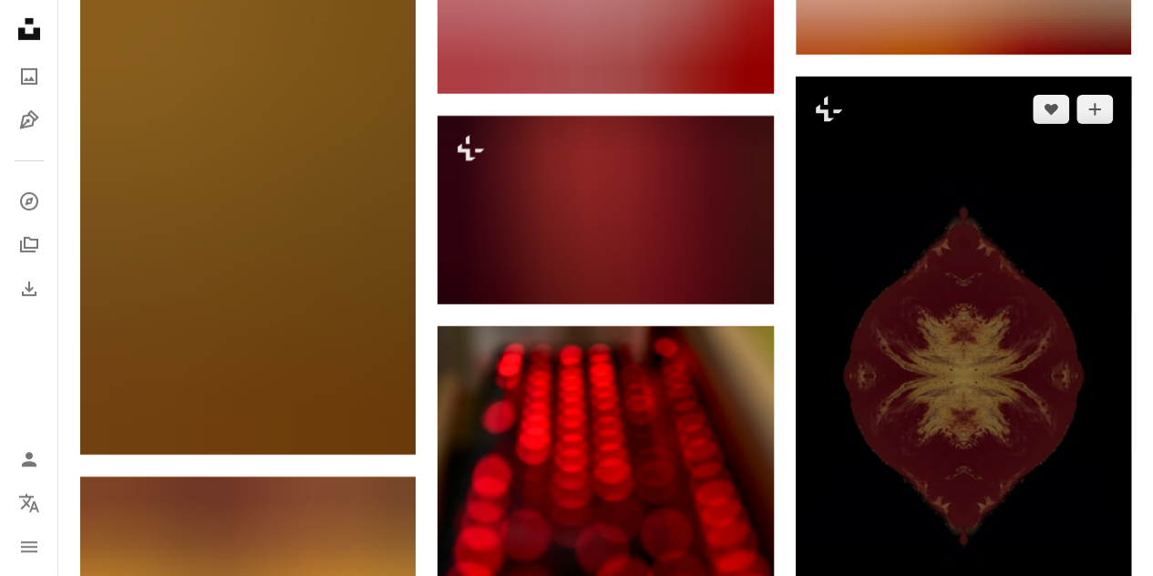
scroll to position [44948, 0]
